Goal: Task Accomplishment & Management: Manage account settings

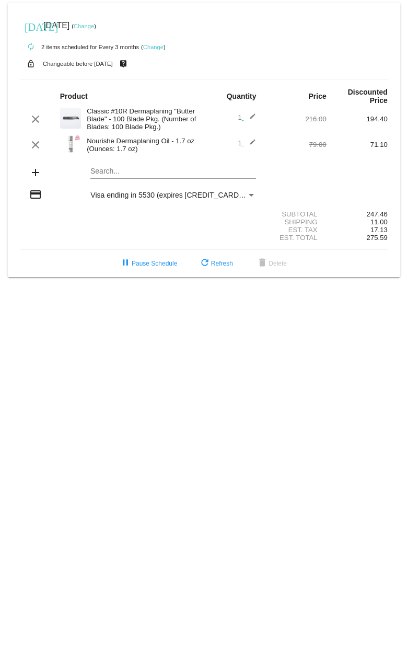
click at [94, 25] on link "Change" at bounding box center [84, 26] width 20 height 6
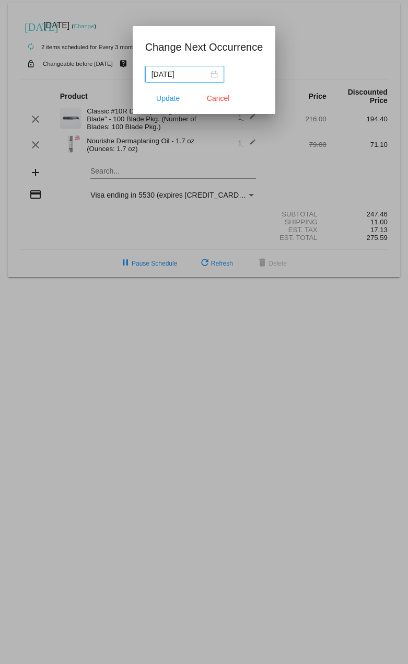
click at [215, 74] on div "[DATE]" at bounding box center [185, 75] width 66 height 12
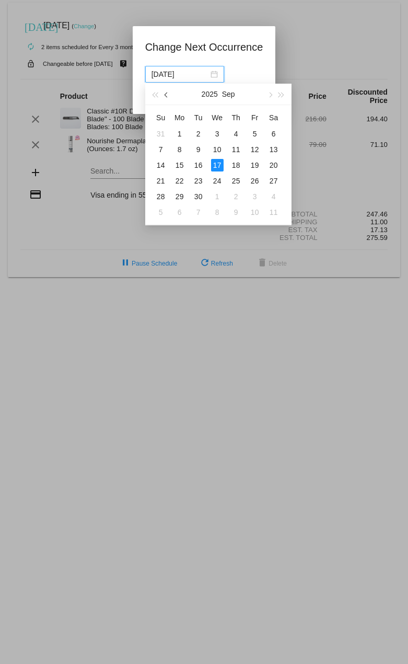
click at [164, 96] on button "button" at bounding box center [167, 94] width 12 height 21
click at [180, 180] on div "18" at bounding box center [180, 181] width 13 height 13
type input "[DATE]"
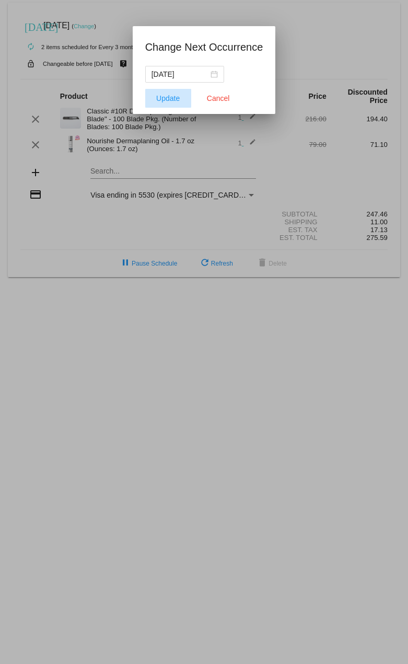
click at [173, 102] on button "Update" at bounding box center [168, 98] width 46 height 19
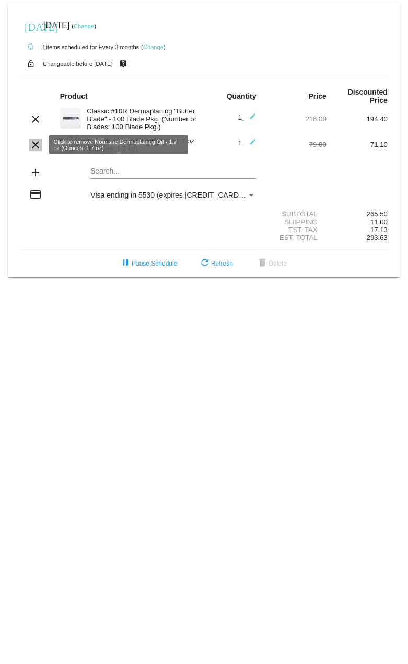
click at [37, 146] on mat-icon "clear" at bounding box center [35, 145] width 13 height 13
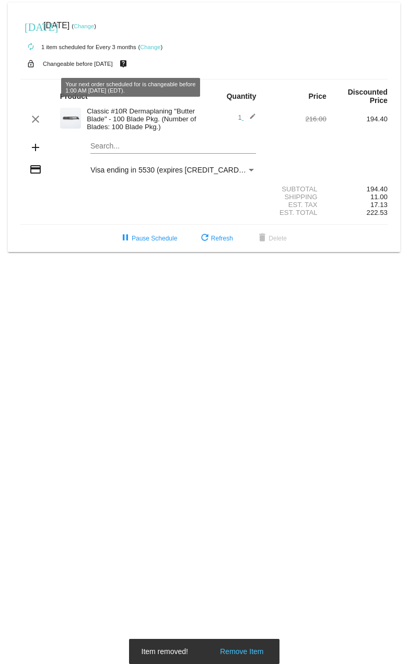
click at [147, 44] on link "Change" at bounding box center [150, 47] width 20 height 6
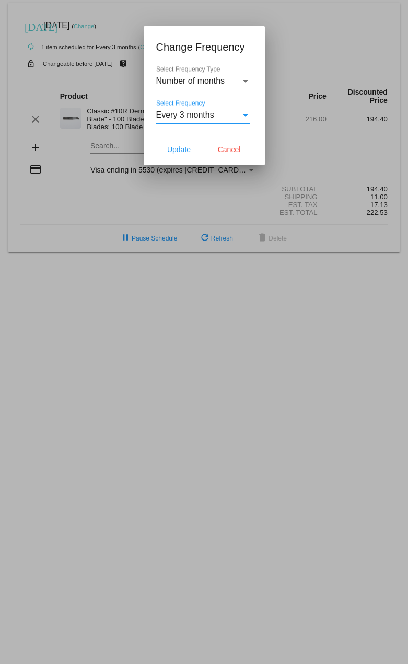
click at [202, 115] on span "Every 3 months" at bounding box center [185, 114] width 58 height 9
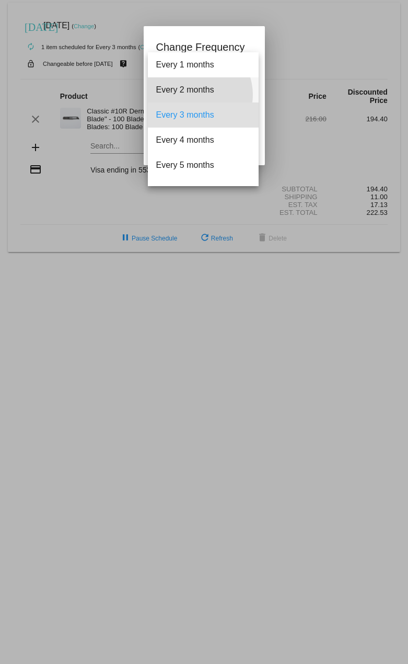
click at [194, 95] on span "Every 2 months" at bounding box center [203, 89] width 94 height 25
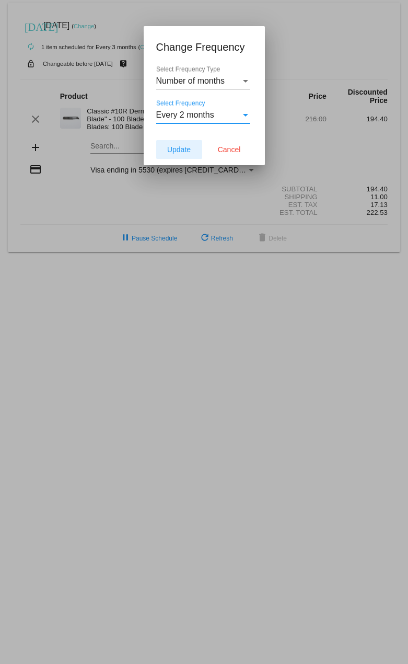
click at [185, 147] on span "Update" at bounding box center [179, 149] width 24 height 8
